Goal: Information Seeking & Learning: Understand process/instructions

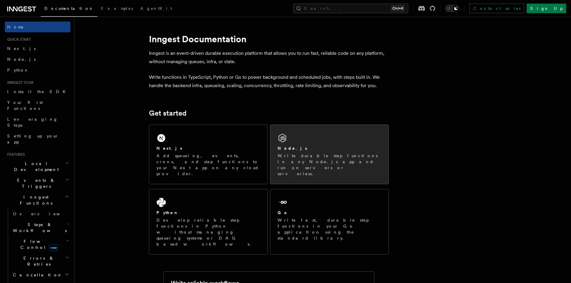
click at [305, 143] on div "Node.js Write durable step functions in any Node.js app and run on servers or s…" at bounding box center [329, 154] width 118 height 59
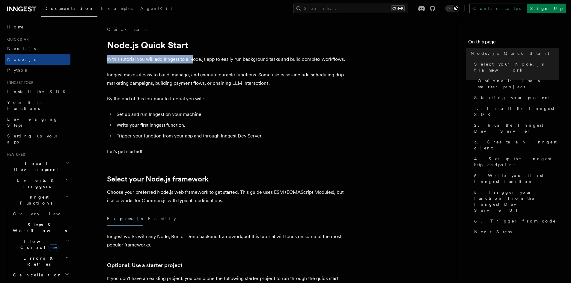
drag, startPoint x: 105, startPoint y: 61, endPoint x: 192, endPoint y: 61, distance: 86.9
click at [192, 61] on p "In this tutorial you will add Inngest to a Node.js app to easily run background…" at bounding box center [227, 59] width 240 height 8
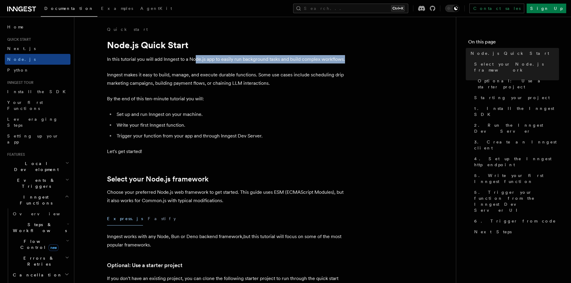
drag, startPoint x: 197, startPoint y: 61, endPoint x: 353, endPoint y: 62, distance: 156.5
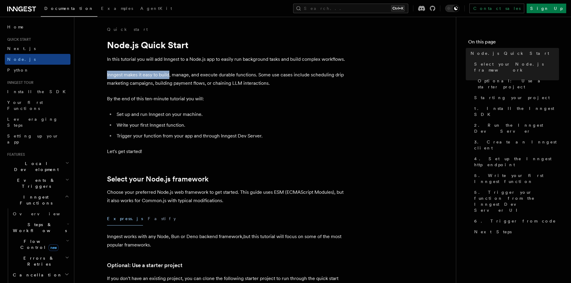
drag, startPoint x: 106, startPoint y: 76, endPoint x: 168, endPoint y: 77, distance: 62.4
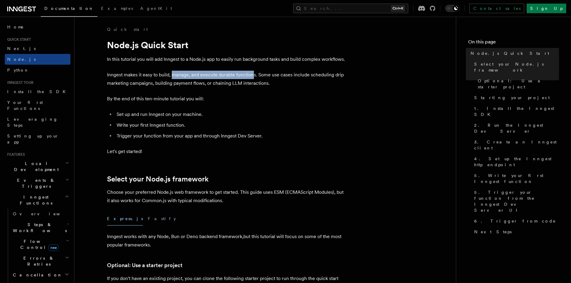
drag, startPoint x: 172, startPoint y: 76, endPoint x: 252, endPoint y: 75, distance: 80.3
click at [252, 75] on p "Inngest makes it easy to build, manage, and execute durable functions. Some use…" at bounding box center [227, 79] width 240 height 17
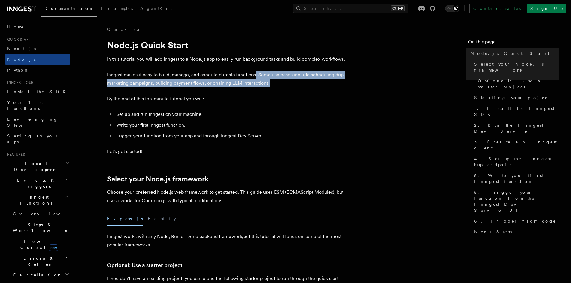
drag, startPoint x: 257, startPoint y: 74, endPoint x: 314, endPoint y: 81, distance: 57.7
click at [314, 81] on p "Inngest makes it easy to build, manage, and execute durable functions. Some use…" at bounding box center [227, 79] width 240 height 17
click at [314, 80] on p "Inngest makes it easy to build, manage, and execute durable functions. Some use…" at bounding box center [227, 79] width 240 height 17
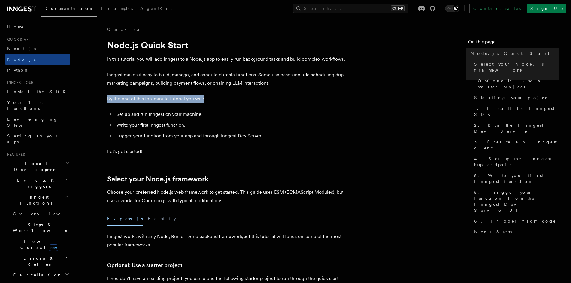
drag, startPoint x: 104, startPoint y: 100, endPoint x: 210, endPoint y: 100, distance: 106.7
click at [210, 100] on p "By the end of this ten-minute tutorial you will:" at bounding box center [227, 99] width 240 height 8
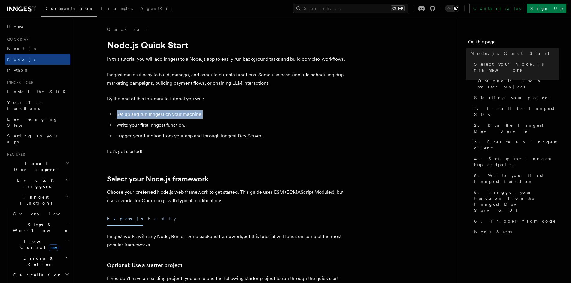
drag, startPoint x: 115, startPoint y: 114, endPoint x: 204, endPoint y: 114, distance: 88.4
click at [204, 114] on li "Set up and run Inngest on your machine." at bounding box center [231, 114] width 232 height 8
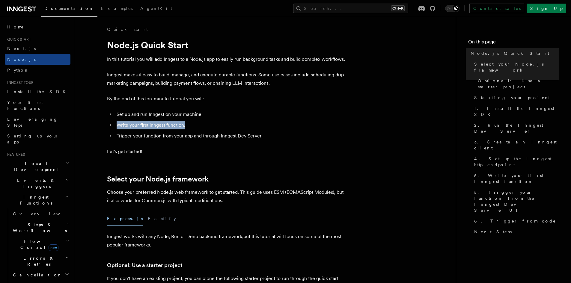
drag, startPoint x: 116, startPoint y: 128, endPoint x: 192, endPoint y: 128, distance: 75.2
click at [192, 128] on li "Write your first Inngest function." at bounding box center [231, 125] width 232 height 8
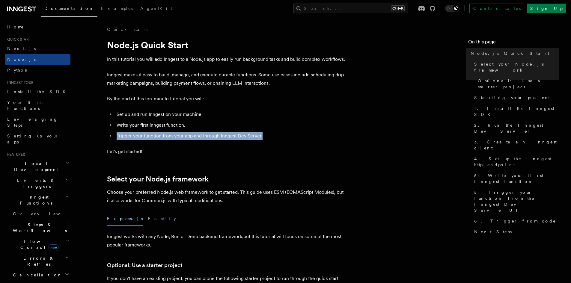
drag, startPoint x: 142, startPoint y: 136, endPoint x: 284, endPoint y: 136, distance: 141.2
click at [284, 136] on ul "Set up and run Inngest on your machine. Write your first Inngest function. Trig…" at bounding box center [227, 125] width 240 height 30
click at [284, 136] on li "Trigger your function from your app and through Inngest Dev Server." at bounding box center [231, 136] width 232 height 8
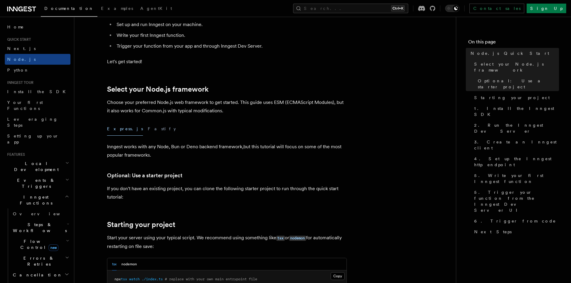
scroll to position [150, 0]
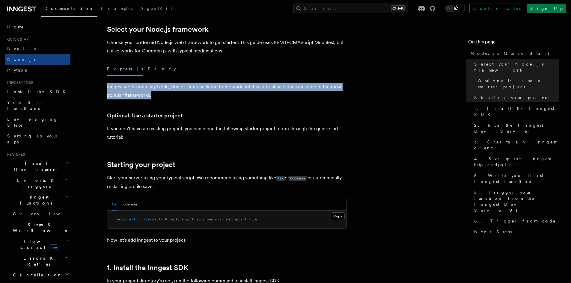
drag, startPoint x: 102, startPoint y: 86, endPoint x: 178, endPoint y: 97, distance: 77.2
click at [178, 97] on p "Inngest works with any Node, Bun or Deno backend framework,but this tutorial wi…" at bounding box center [227, 91] width 240 height 17
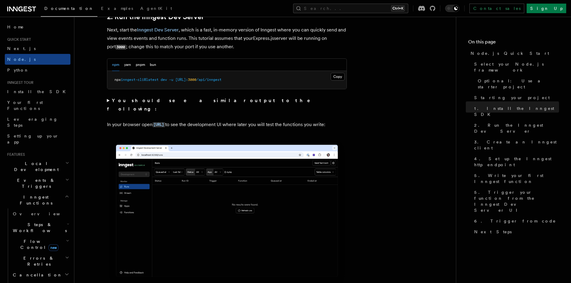
scroll to position [540, 0]
